Goal: Find contact information

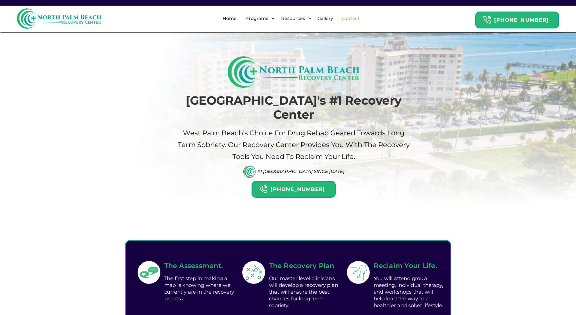
click at [354, 17] on link "Contact" at bounding box center [350, 19] width 25 height 18
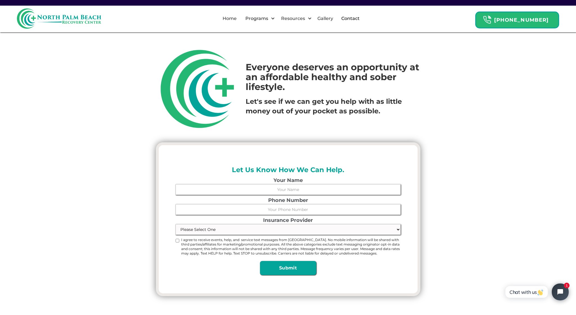
click at [361, 16] on link "Contact" at bounding box center [350, 19] width 25 height 18
click at [240, 23] on link "Home" at bounding box center [229, 19] width 21 height 18
